Goal: Information Seeking & Learning: Learn about a topic

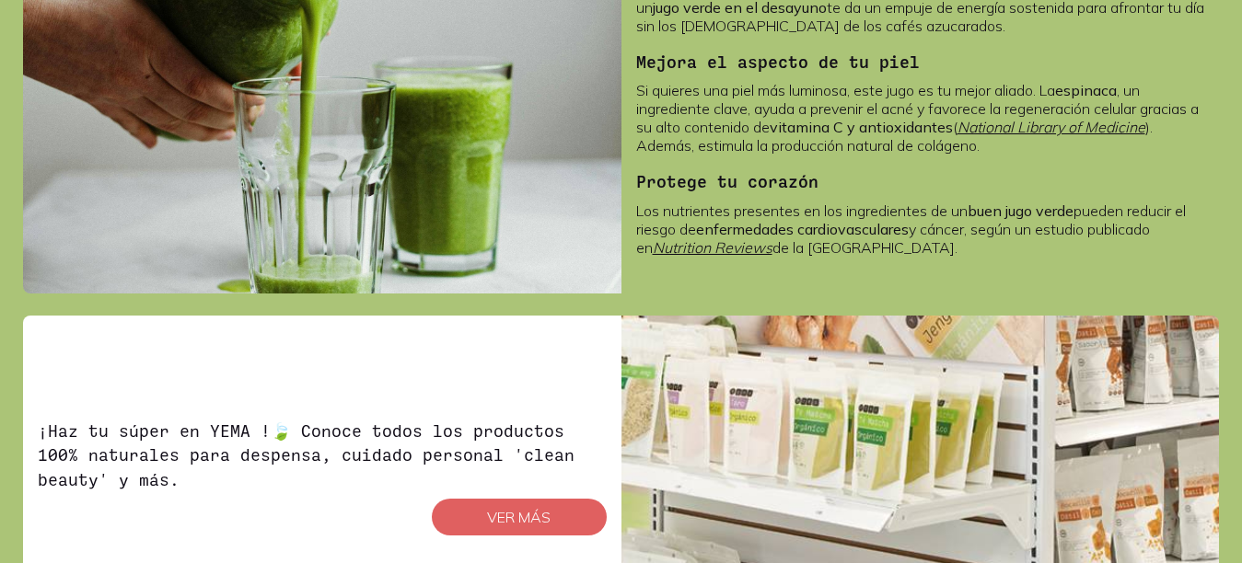
scroll to position [737, 0]
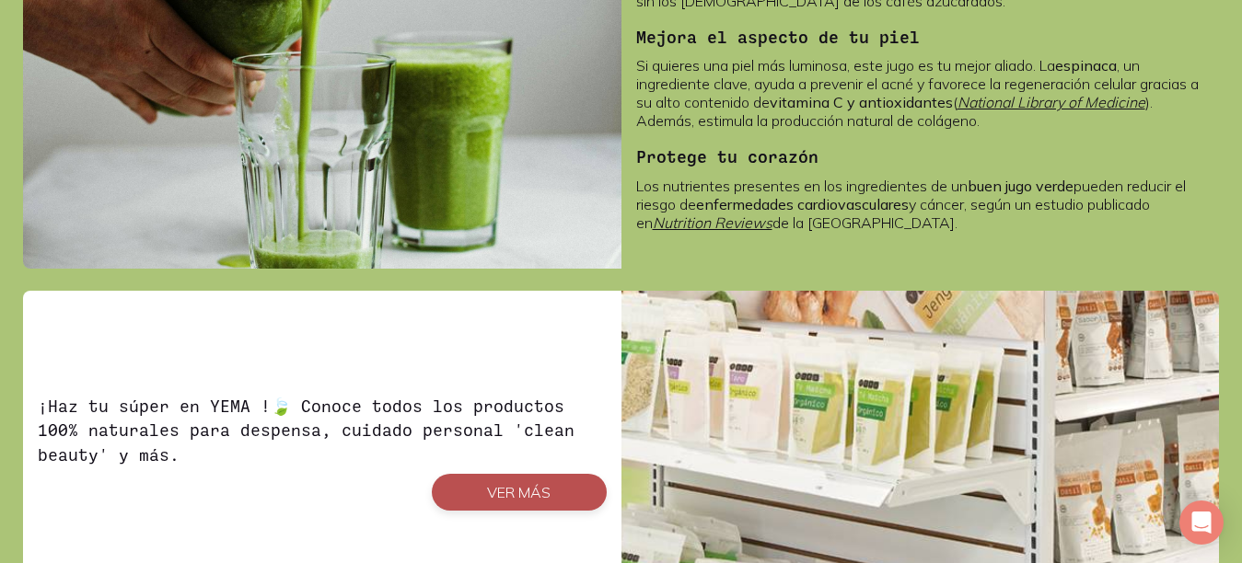
click at [505, 494] on button "VER MÁS" at bounding box center [519, 492] width 175 height 37
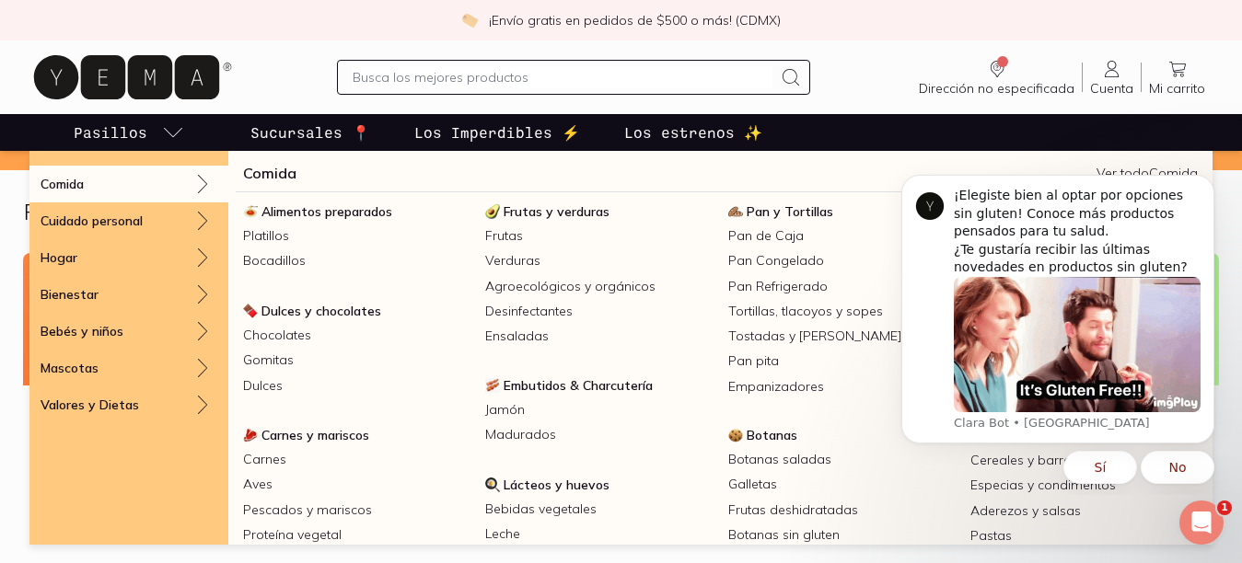
scroll to position [460, 0]
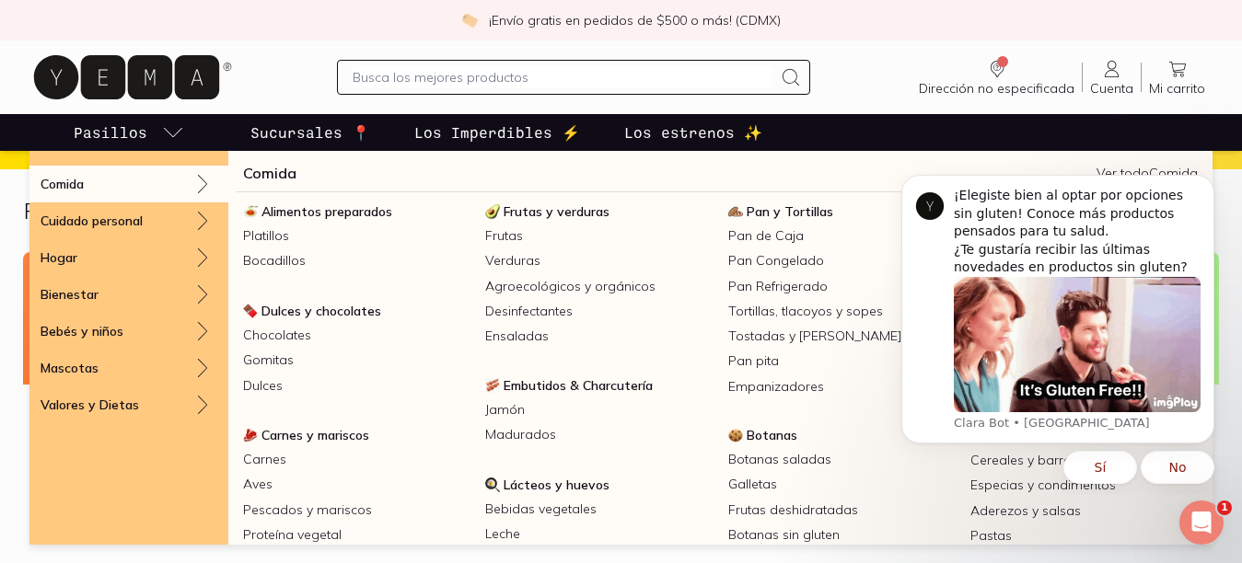
click at [90, 189] on div "Comida" at bounding box center [128, 184] width 199 height 37
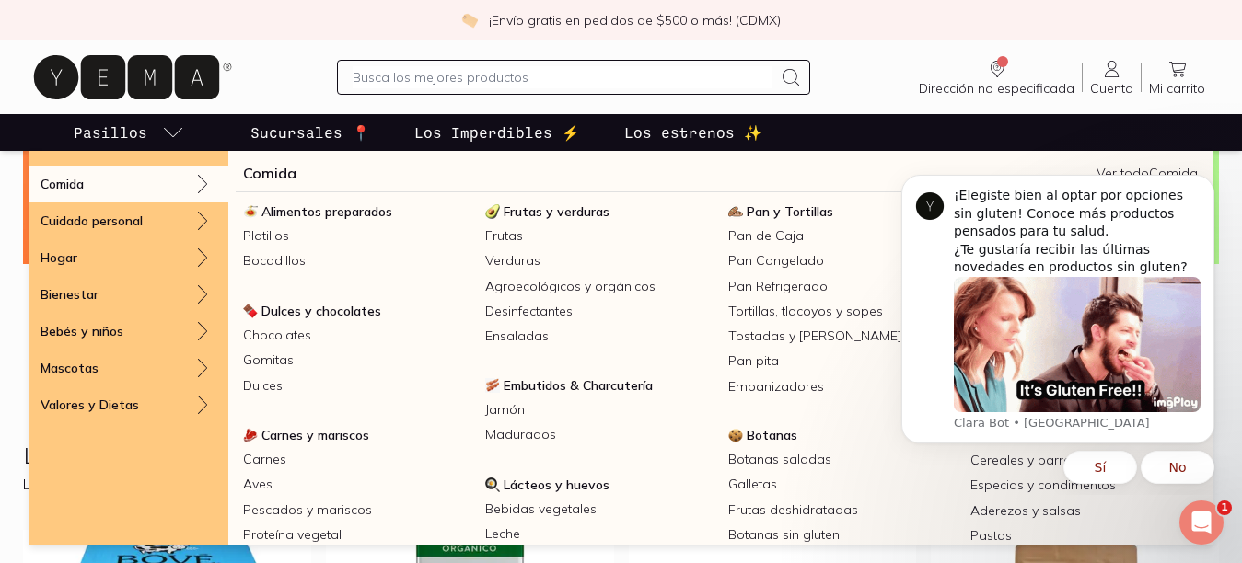
scroll to position [552, 0]
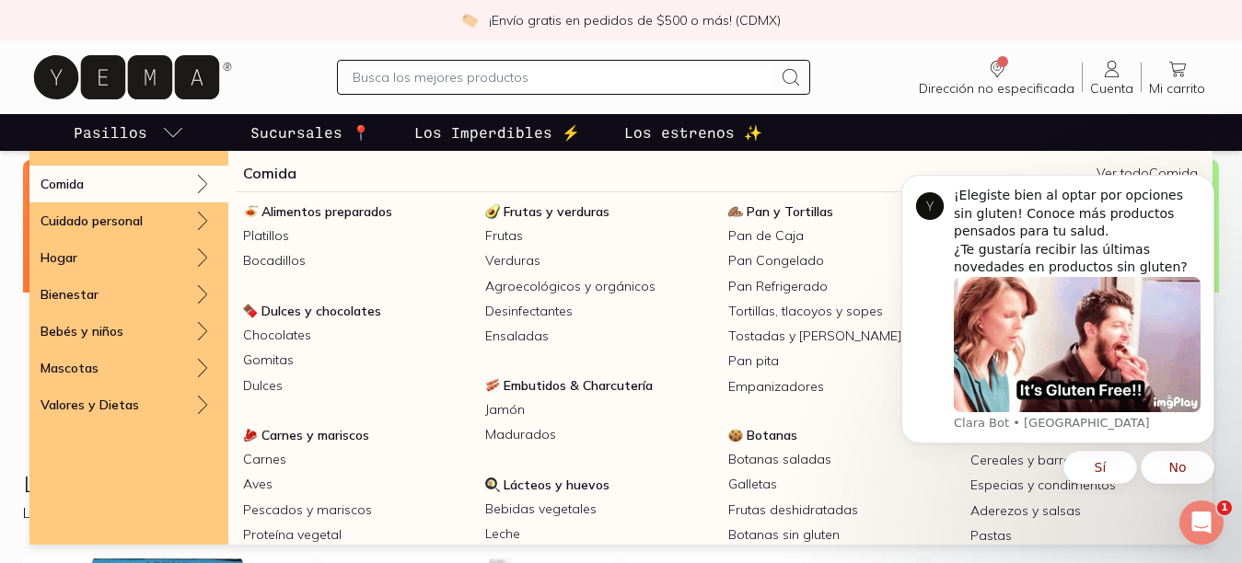
click at [79, 189] on p "Comida" at bounding box center [62, 184] width 43 height 17
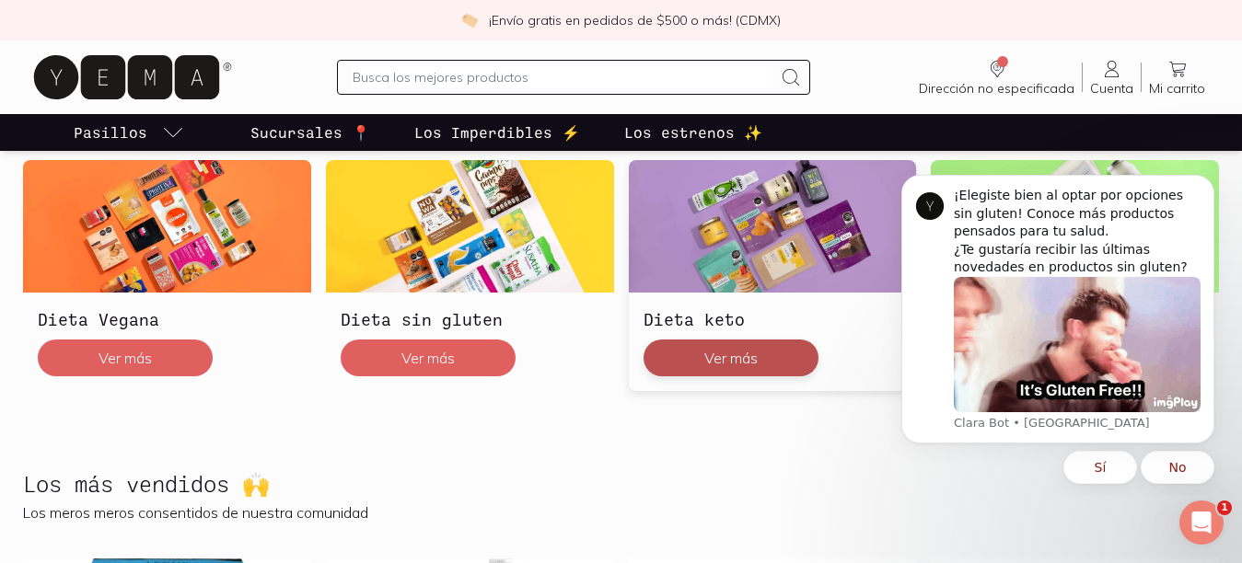
click at [760, 362] on button "Ver más" at bounding box center [731, 358] width 175 height 37
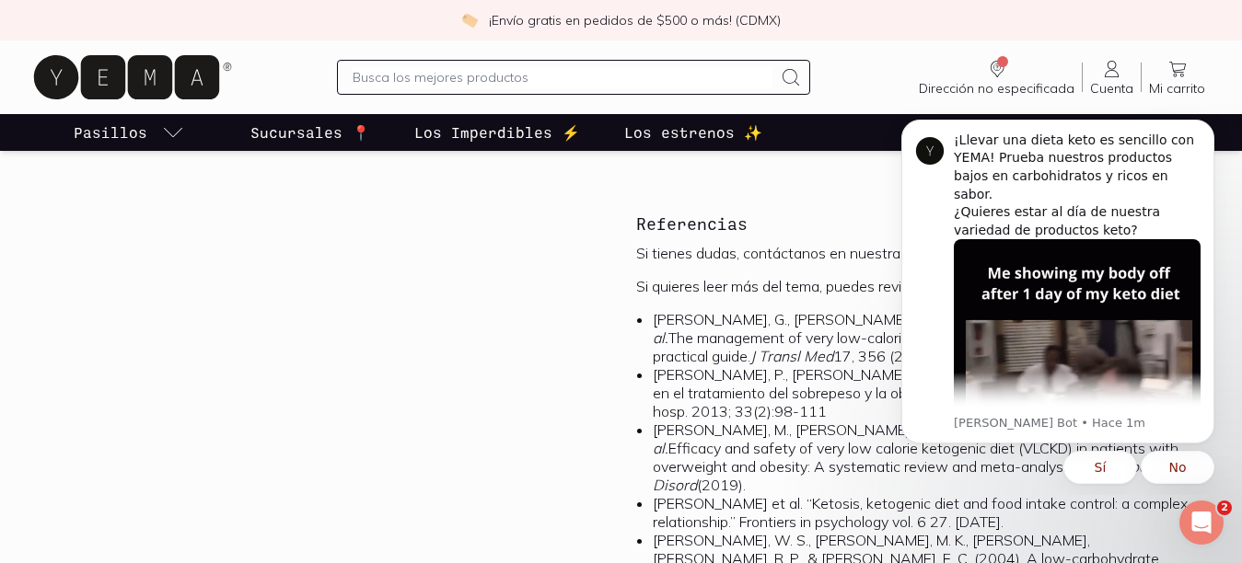
scroll to position [4551, 0]
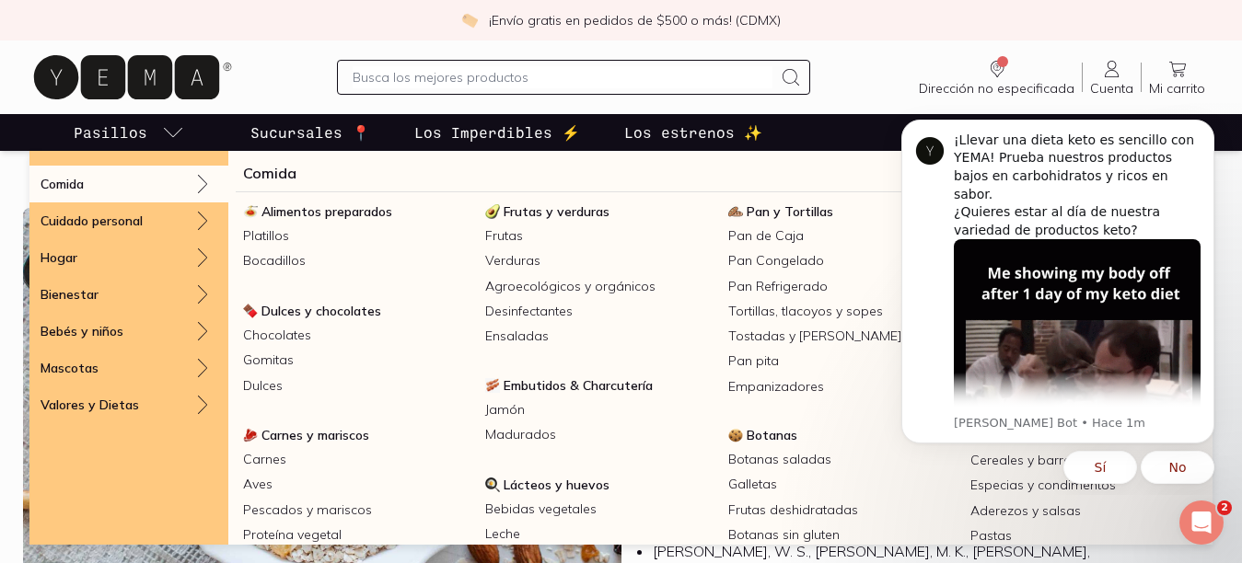
click at [105, 133] on p "Pasillos" at bounding box center [111, 133] width 74 height 22
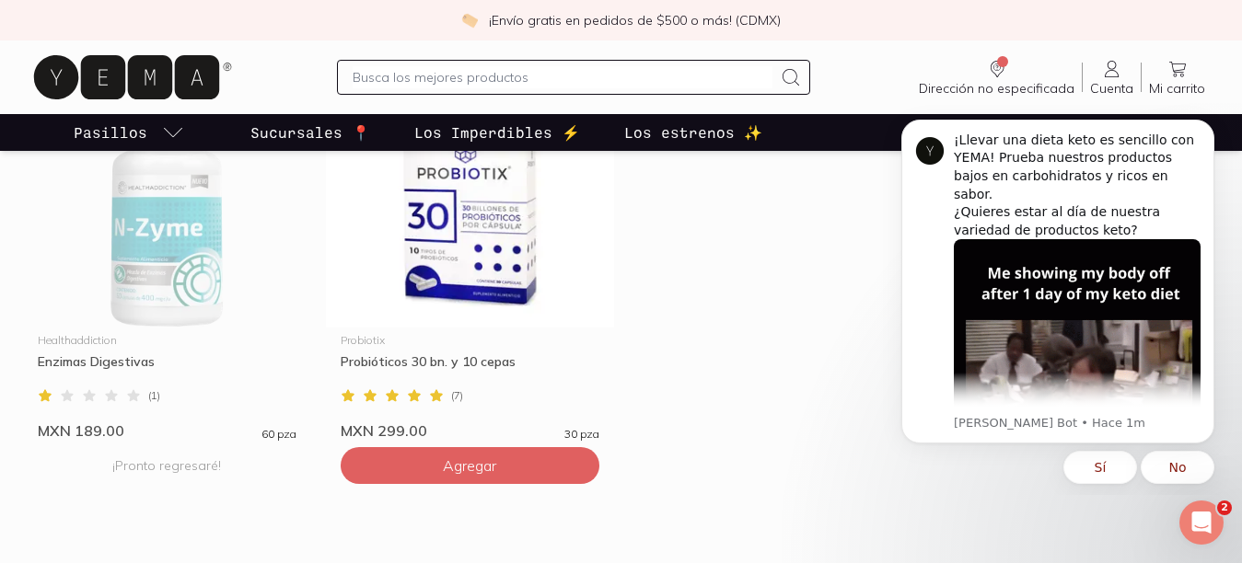
scroll to position [4183, 0]
